Goal: Task Accomplishment & Management: Manage account settings

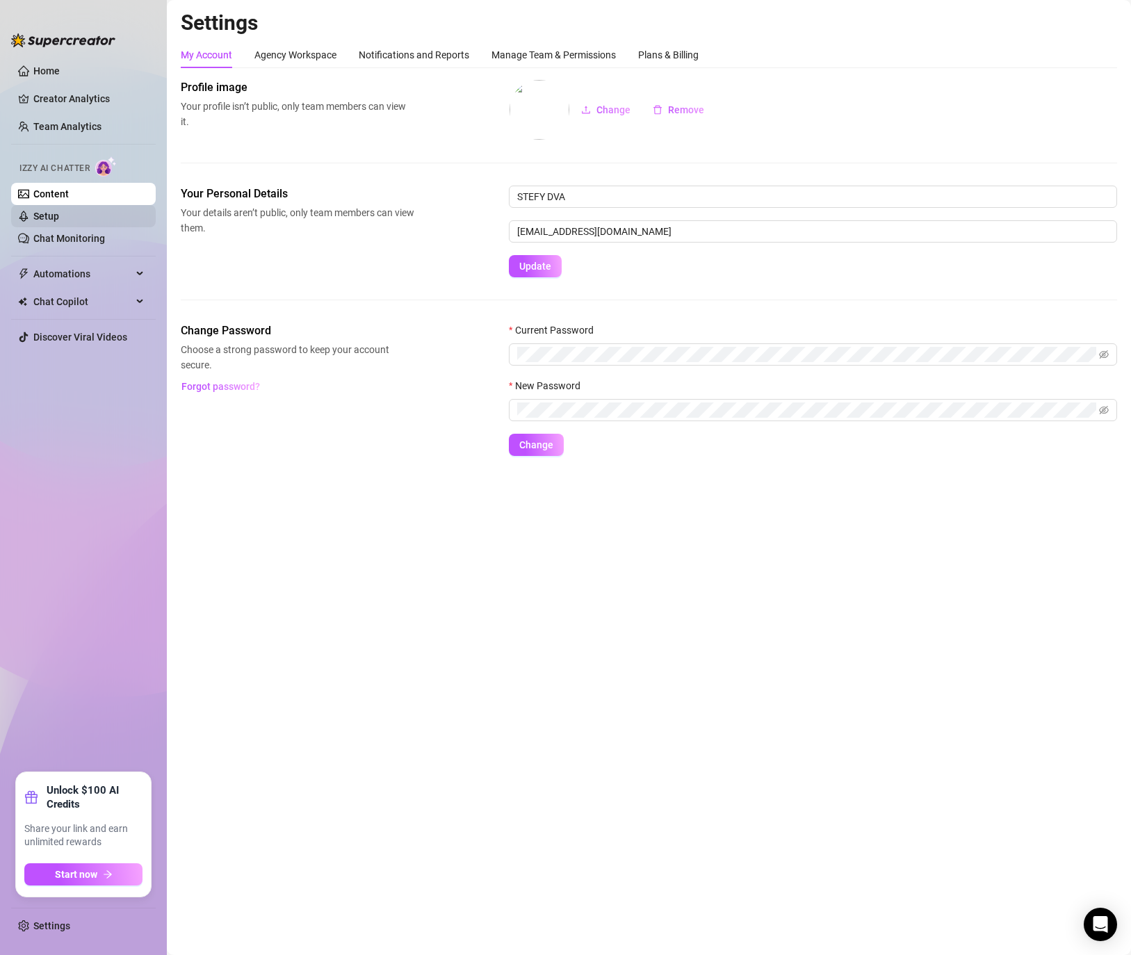
click at [44, 220] on link "Setup" at bounding box center [46, 216] width 26 height 11
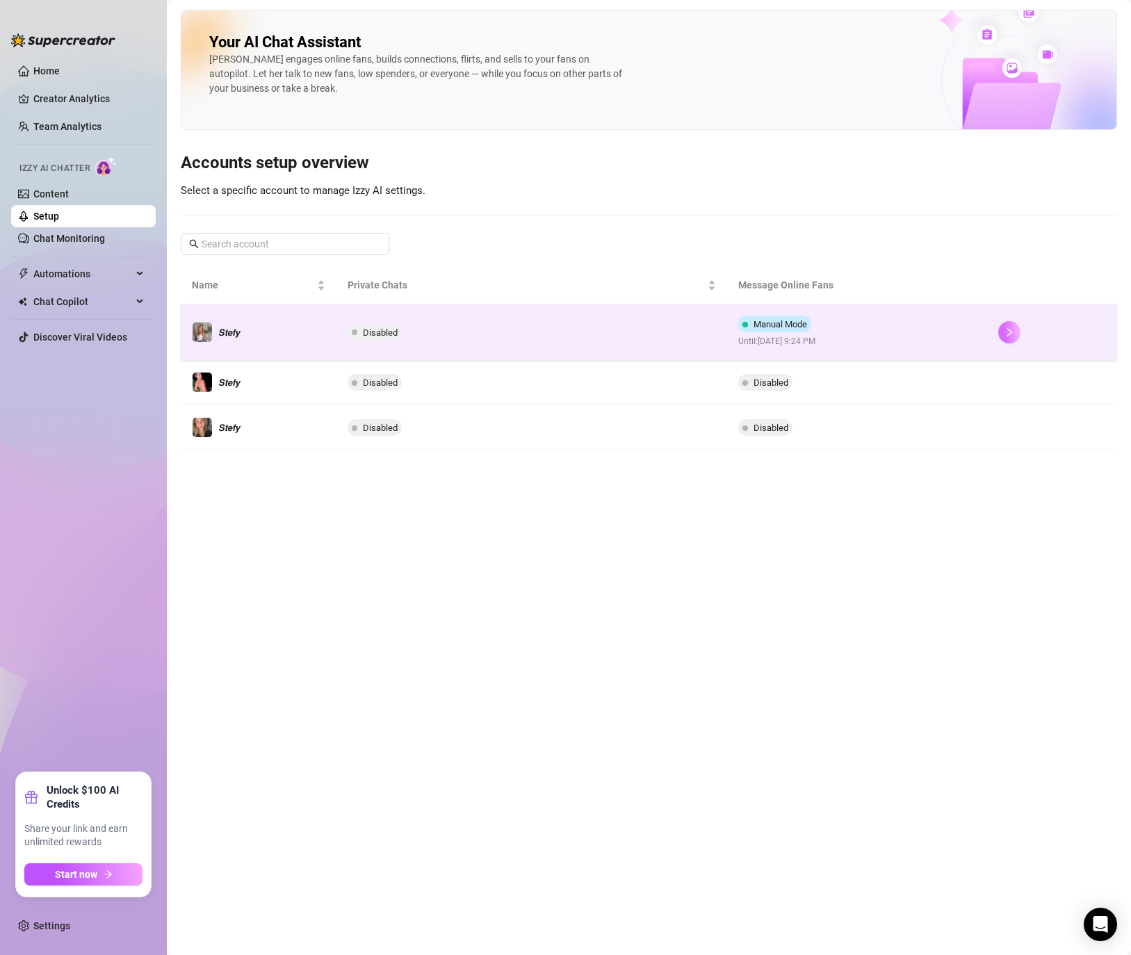
click at [1011, 337] on button "button" at bounding box center [1009, 332] width 22 height 22
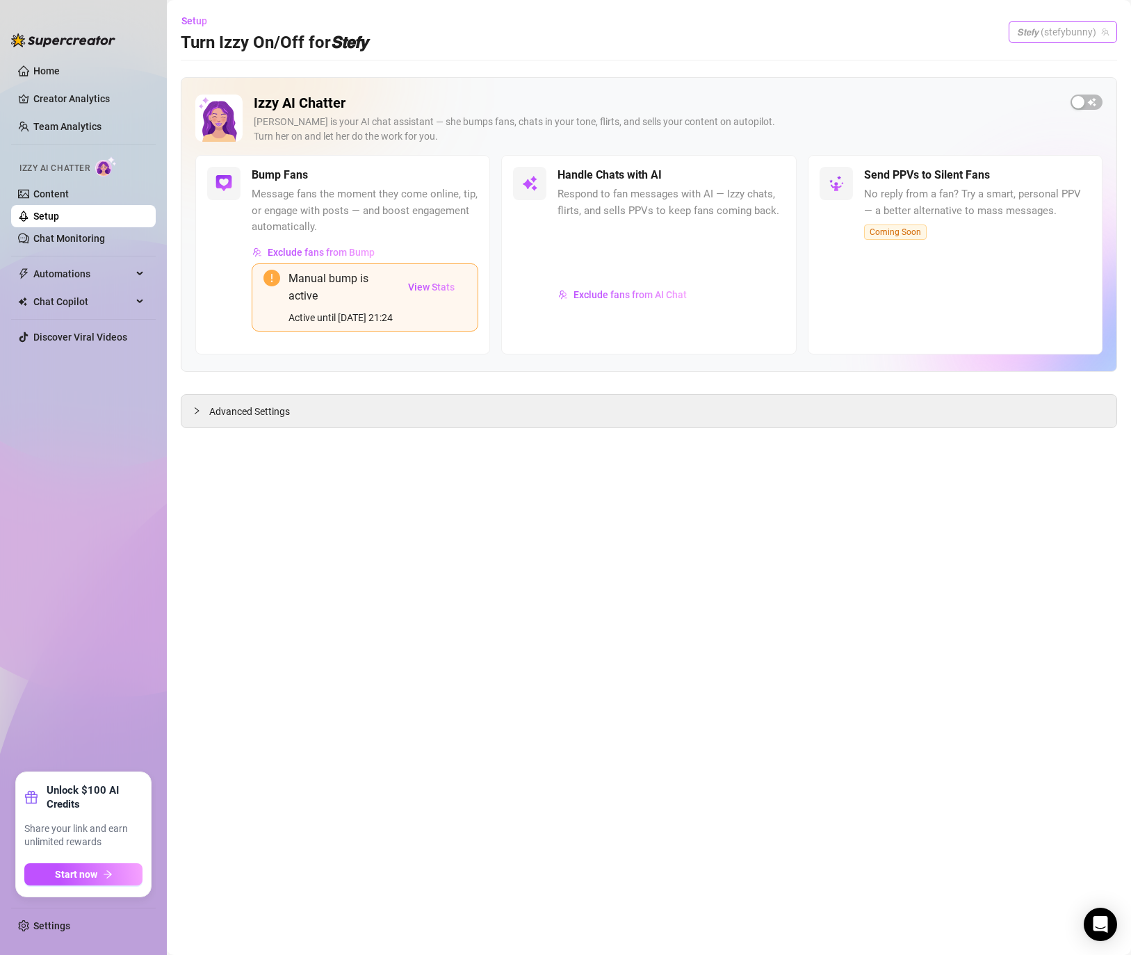
click at [1095, 35] on span "𝙎𝙩𝙚𝙛𝙮 (stefybunny)" at bounding box center [1063, 32] width 92 height 21
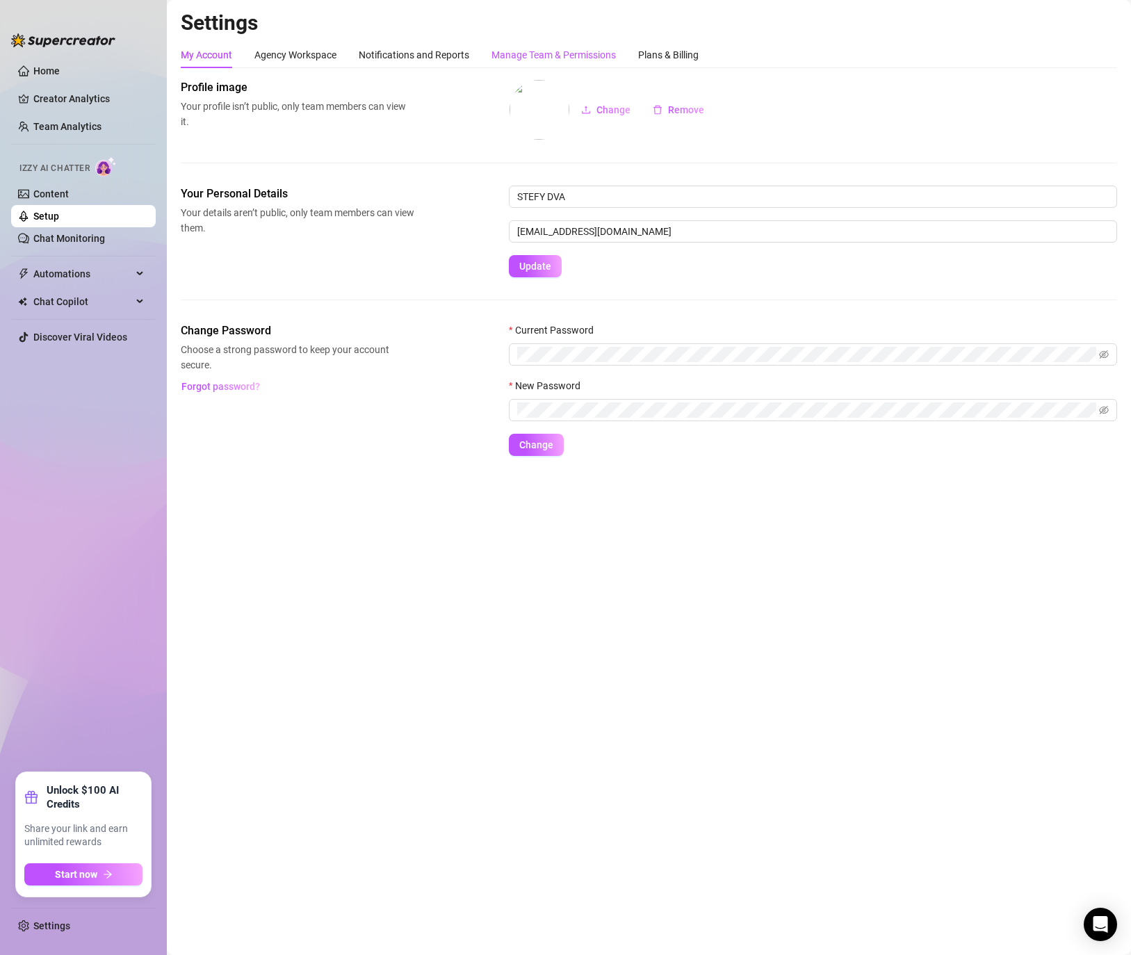
click at [544, 51] on div "Manage Team & Permissions" at bounding box center [553, 54] width 124 height 15
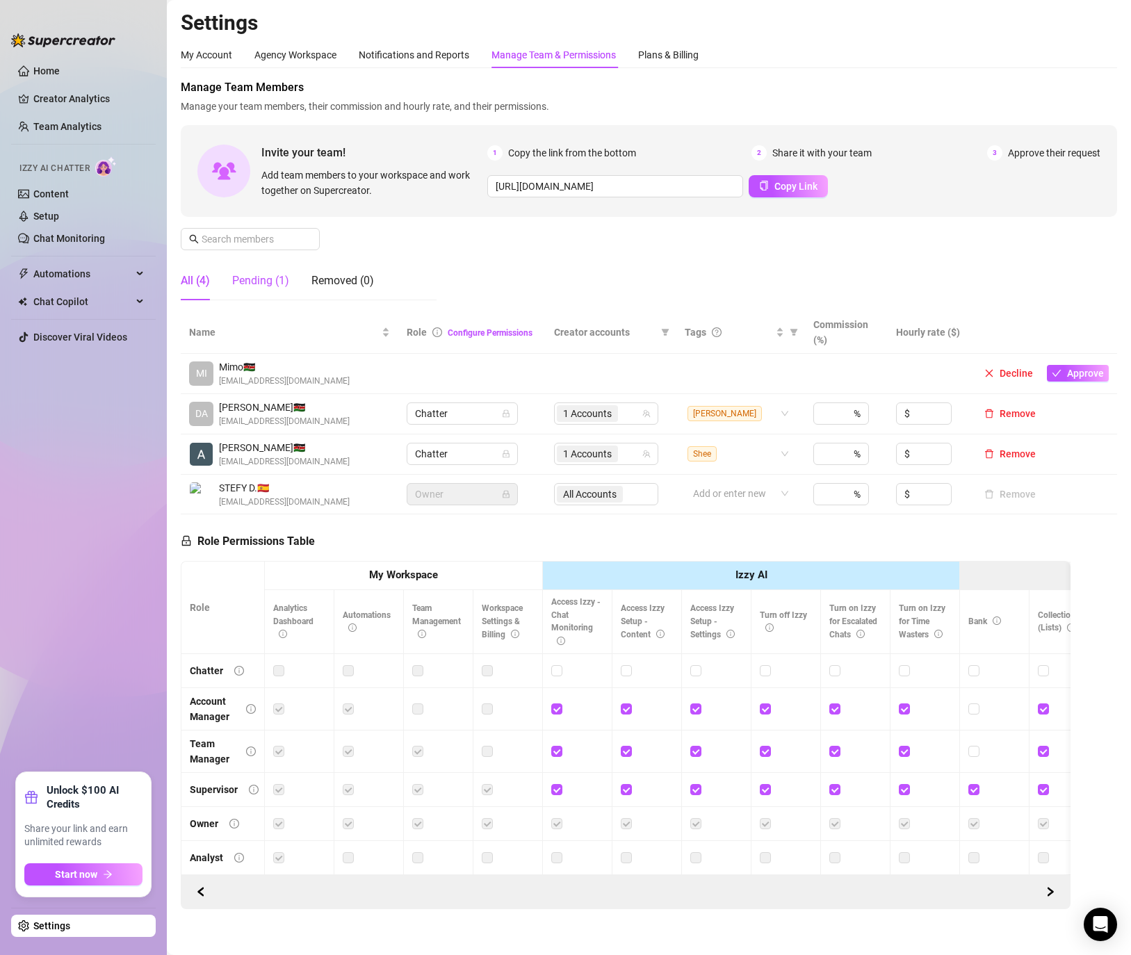
click at [261, 285] on div "Pending (1)" at bounding box center [260, 280] width 57 height 17
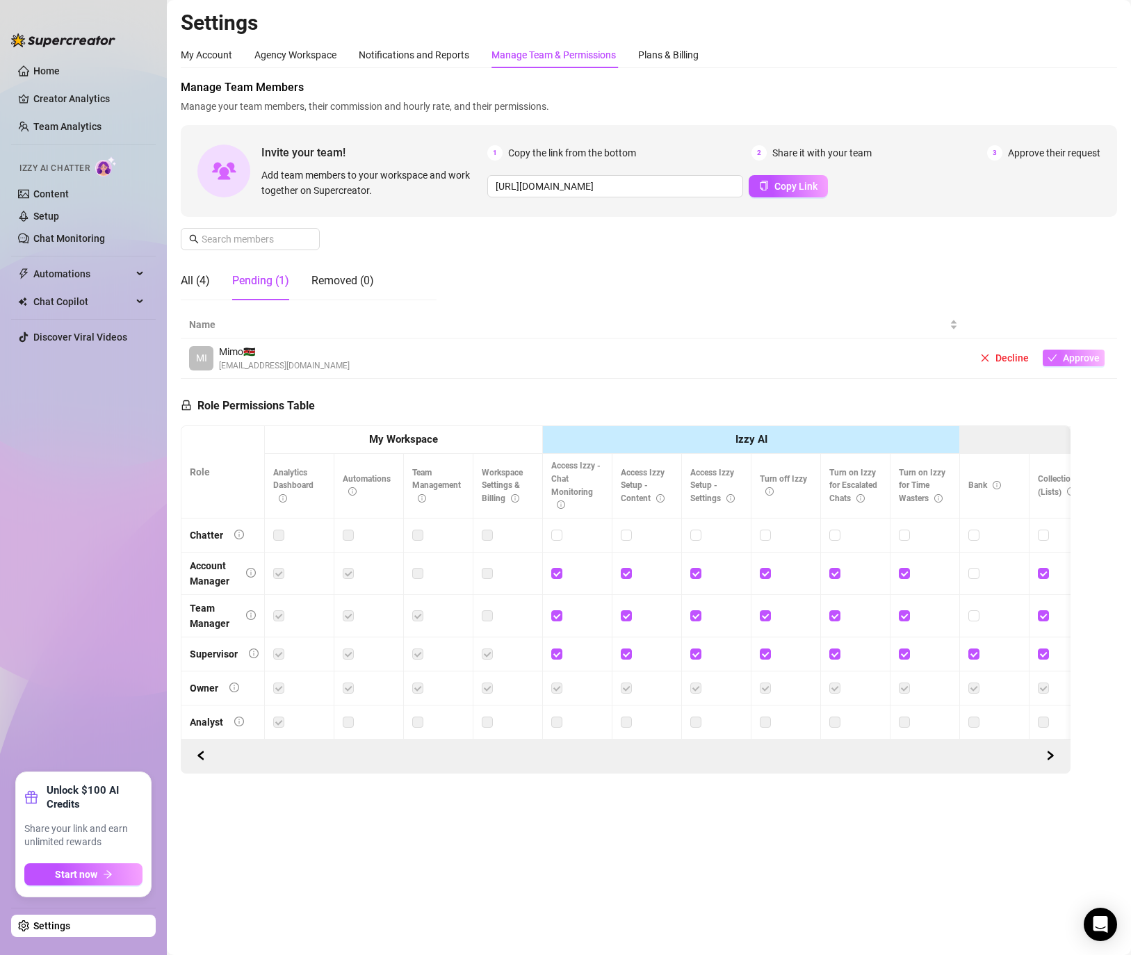
click at [1075, 361] on span "Approve" at bounding box center [1081, 357] width 37 height 11
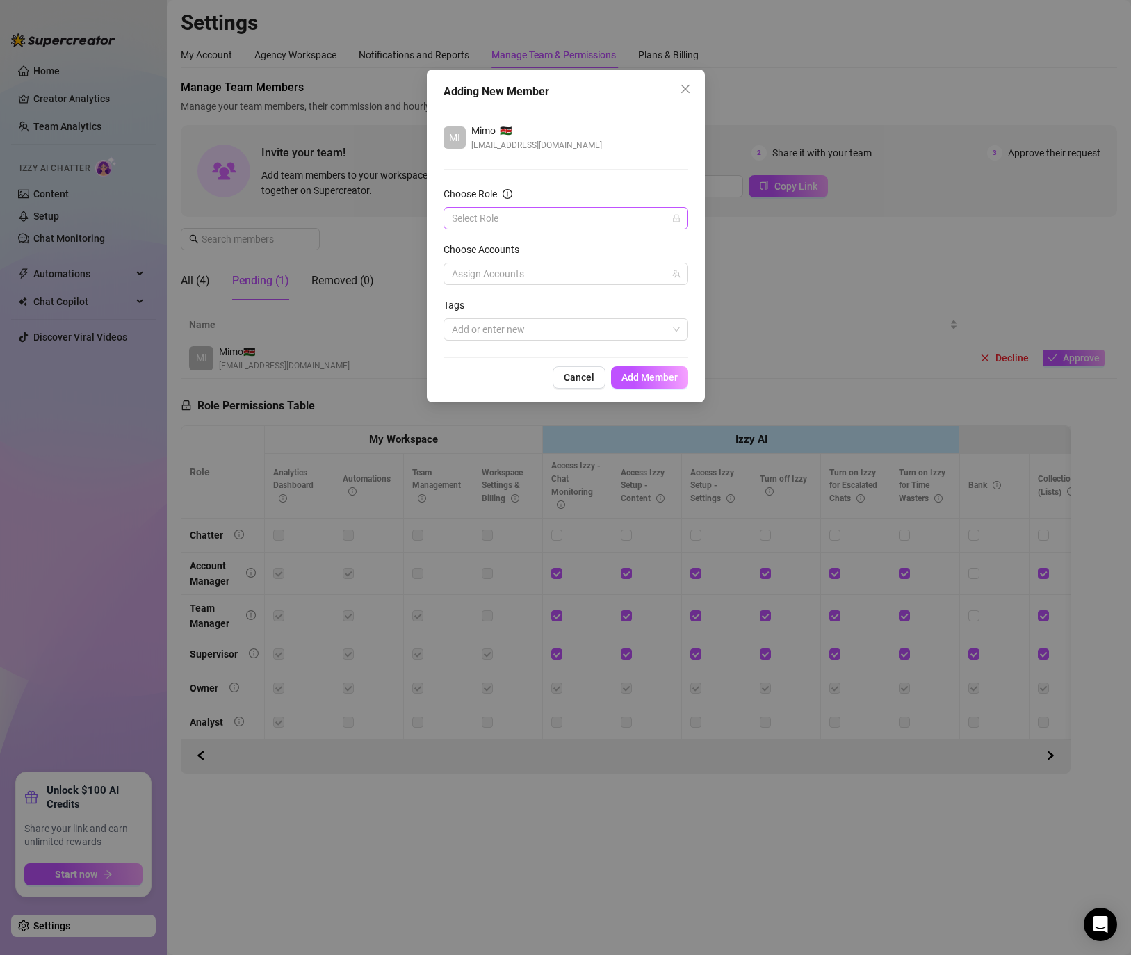
click at [643, 220] on input "Choose Role" at bounding box center [559, 218] width 215 height 21
click at [544, 251] on div "Chatter" at bounding box center [566, 245] width 222 height 15
click at [512, 280] on div at bounding box center [558, 273] width 225 height 19
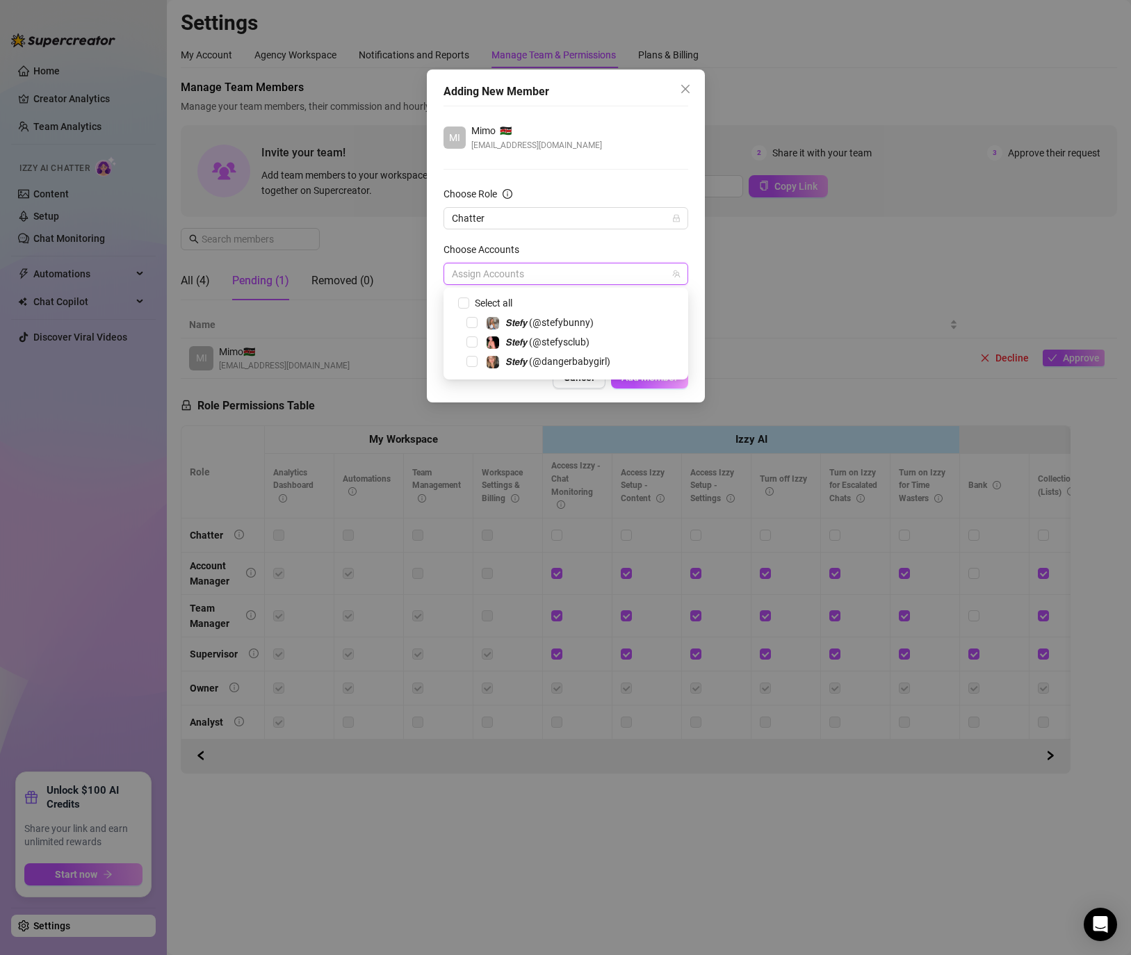
click at [573, 350] on div "𝙎𝙩𝙚𝙛𝙮 (@stefysclub)" at bounding box center [566, 342] width 238 height 17
click at [576, 342] on span "𝙎𝙩𝙚𝙛𝙮 (@stefysclub)" at bounding box center [547, 341] width 84 height 11
click at [575, 274] on div "1 Accounts" at bounding box center [558, 273] width 225 height 19
click at [576, 273] on div "1 Accounts" at bounding box center [558, 273] width 225 height 19
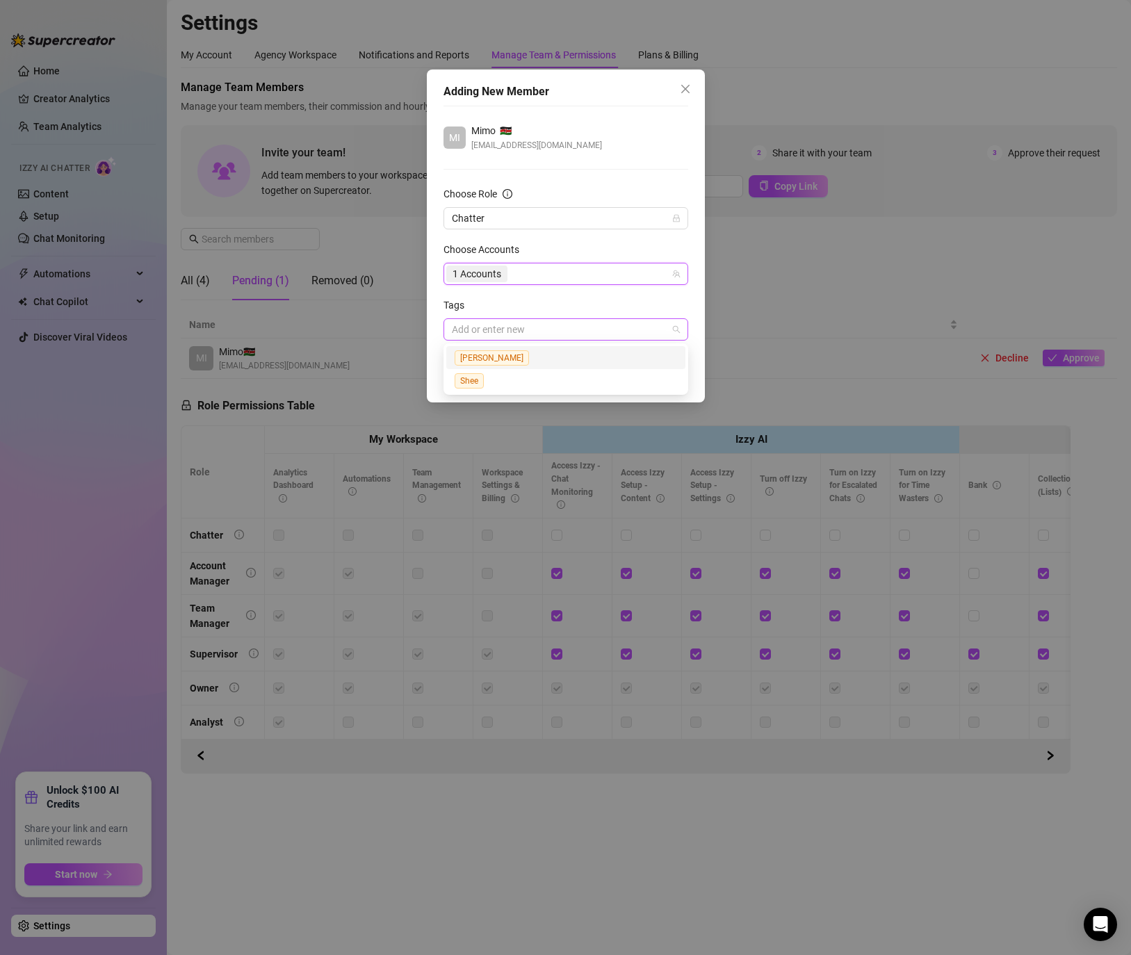
click at [510, 336] on div at bounding box center [558, 329] width 225 height 19
type input "Mimo"
click at [635, 375] on span "Add Member" at bounding box center [649, 377] width 56 height 11
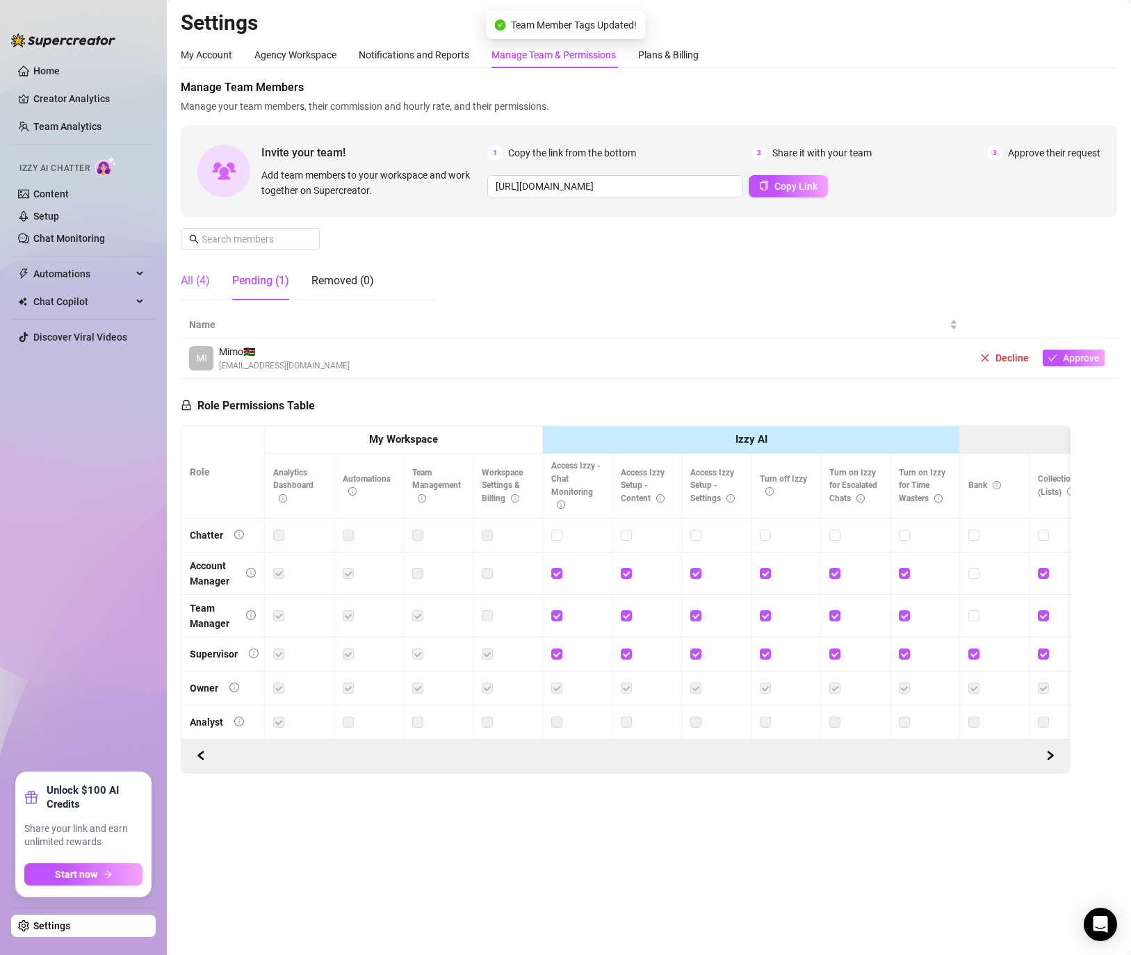
click at [209, 279] on div "All (4)" at bounding box center [195, 280] width 29 height 17
